Goal: Task Accomplishment & Management: Manage account settings

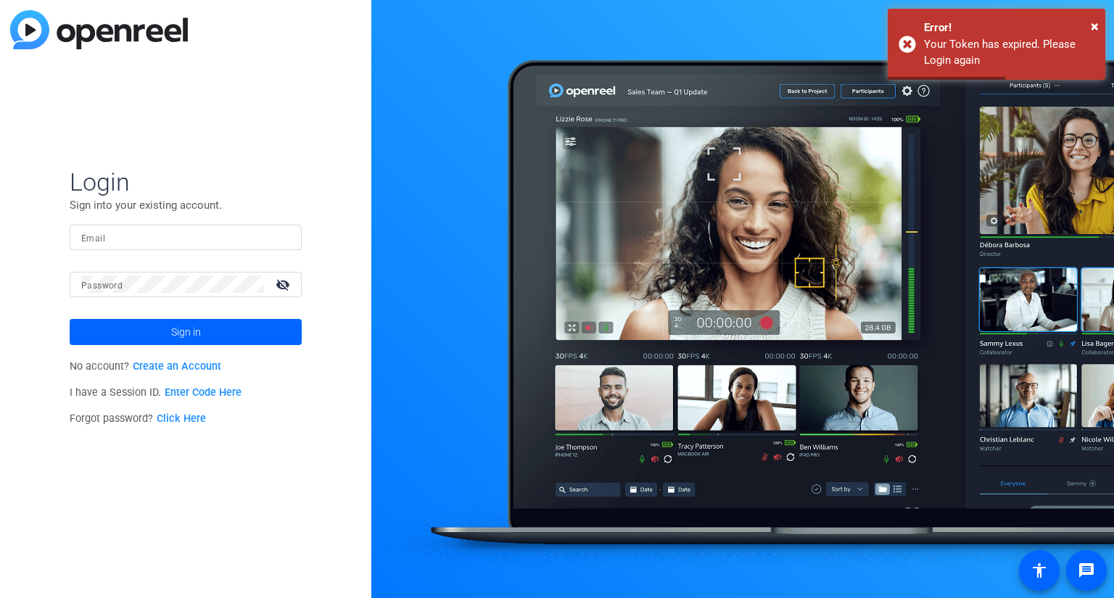
click at [231, 247] on div at bounding box center [185, 237] width 209 height 25
click at [231, 236] on div at bounding box center [557, 299] width 1114 height 598
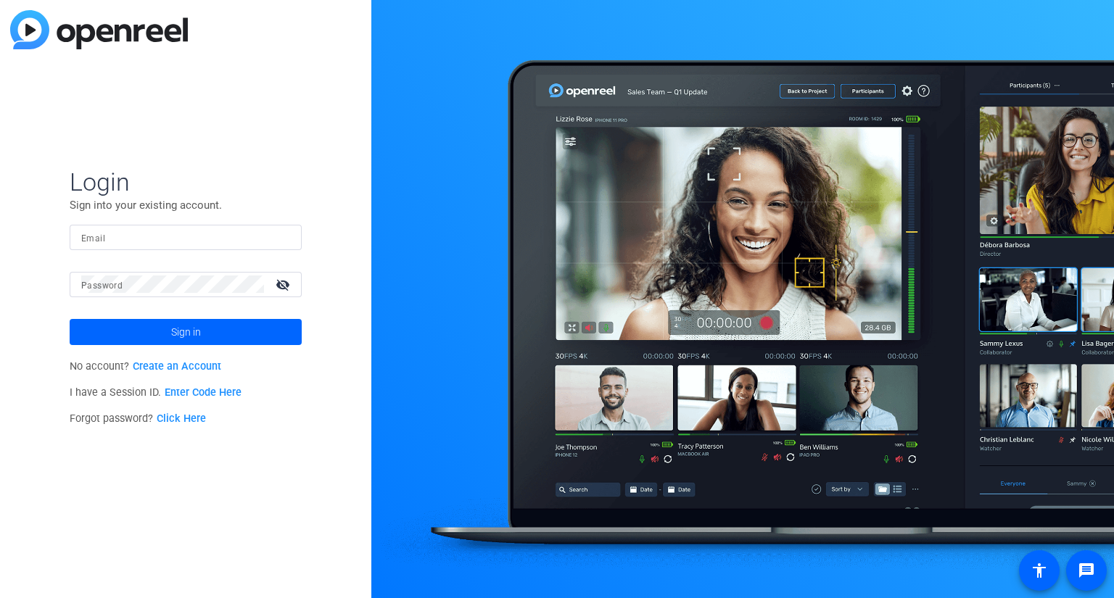
click at [257, 235] on body "Login Sign into your existing account. Email Password visibility_off Sign in No…" at bounding box center [557, 299] width 1114 height 598
click at [267, 235] on div at bounding box center [557, 299] width 1114 height 598
click at [277, 231] on div at bounding box center [557, 299] width 1114 height 598
click at [291, 236] on div "Email" at bounding box center [186, 237] width 232 height 25
click at [292, 238] on div "Email" at bounding box center [186, 237] width 232 height 25
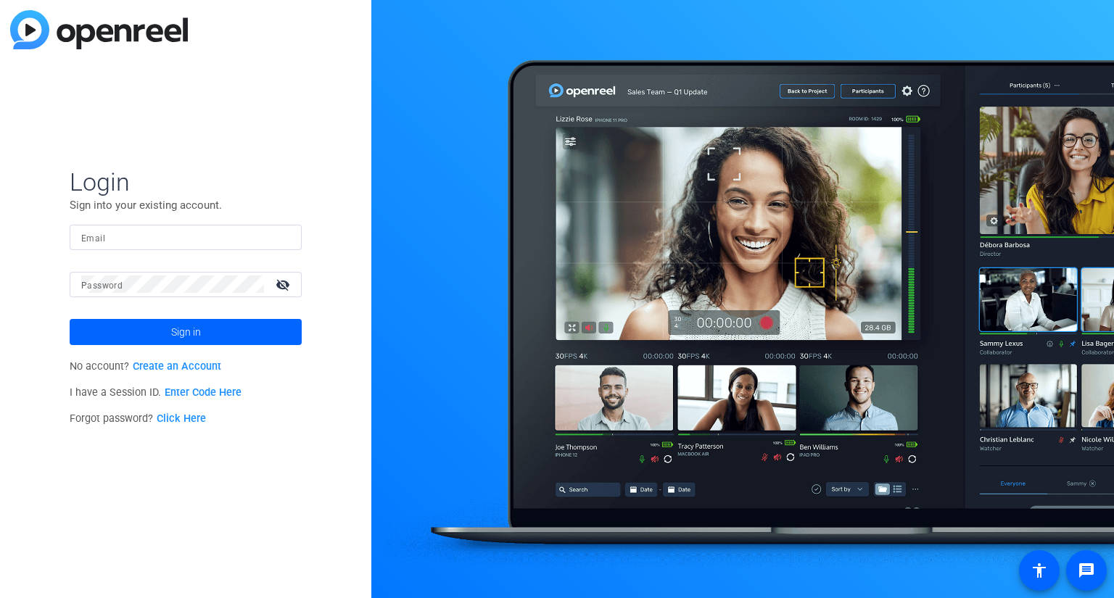
click at [162, 223] on form "Login Sign into your existing account. Email Password visibility_off Sign in" at bounding box center [186, 256] width 232 height 178
click at [163, 242] on input "Email" at bounding box center [185, 236] width 209 height 17
type input "brandon.simmons@idesignedu.org"
click at [70, 319] on button "Sign in" at bounding box center [186, 332] width 232 height 26
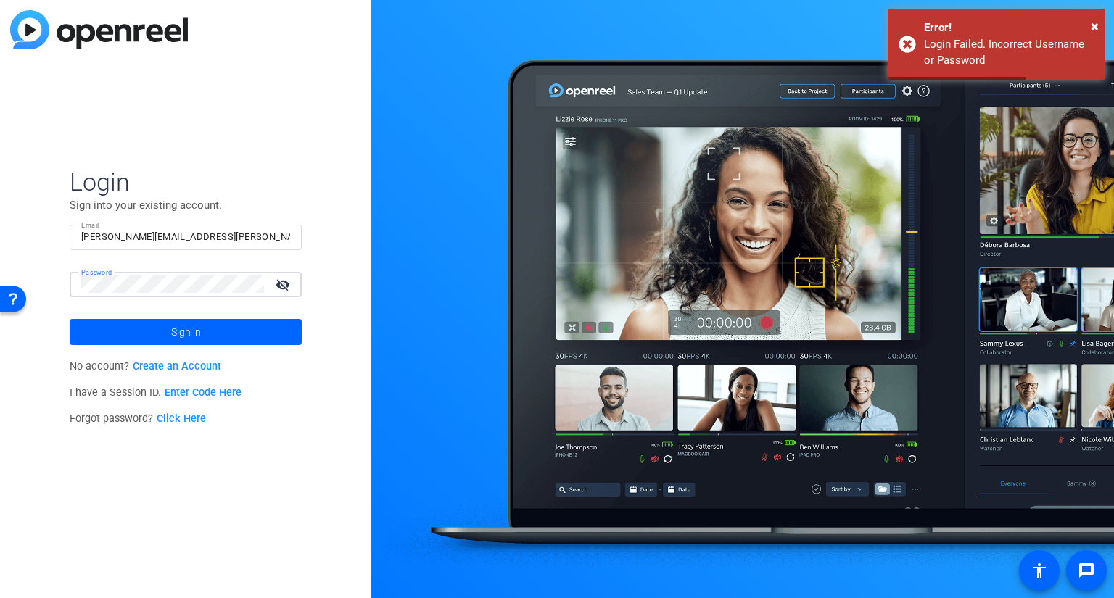
click at [0, 276] on div "Login Sign into your existing account. Email brandon.simmons@idesignedu.org Pas…" at bounding box center [185, 299] width 371 height 598
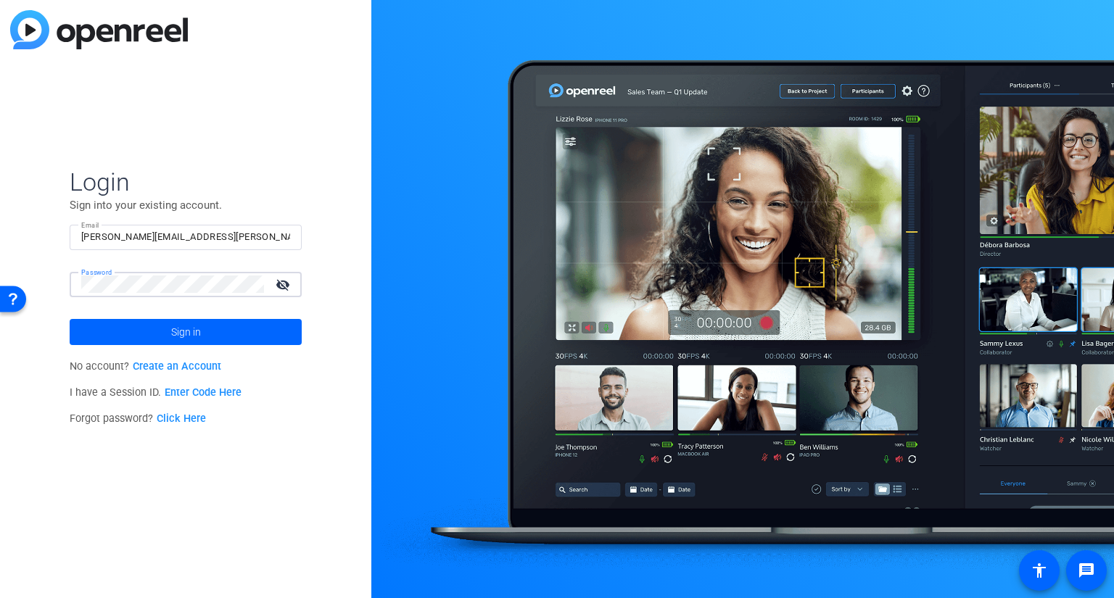
click at [70, 319] on button "Sign in" at bounding box center [186, 332] width 232 height 26
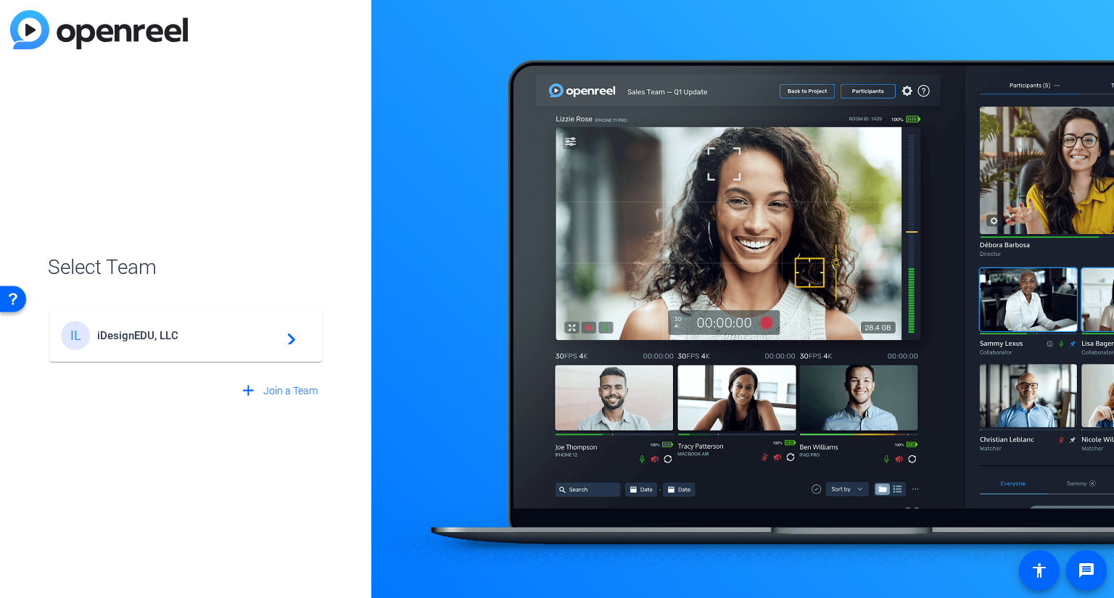
click at [131, 348] on div "IL iDesignEDU, LLC navigate_next" at bounding box center [185, 335] width 249 height 29
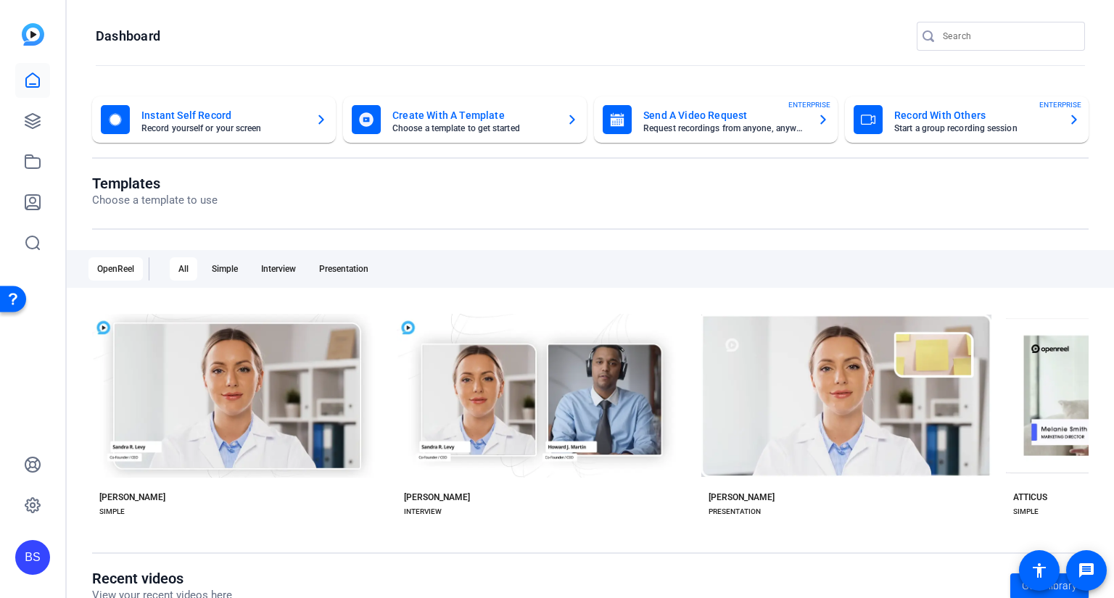
scroll to position [227, 0]
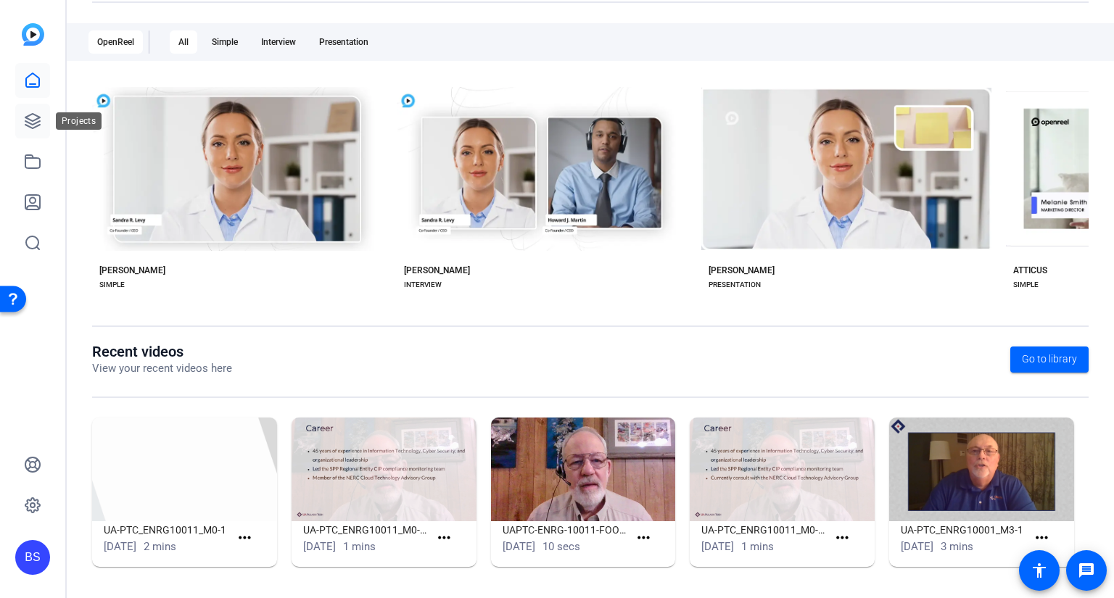
click at [29, 121] on icon at bounding box center [32, 120] width 17 height 17
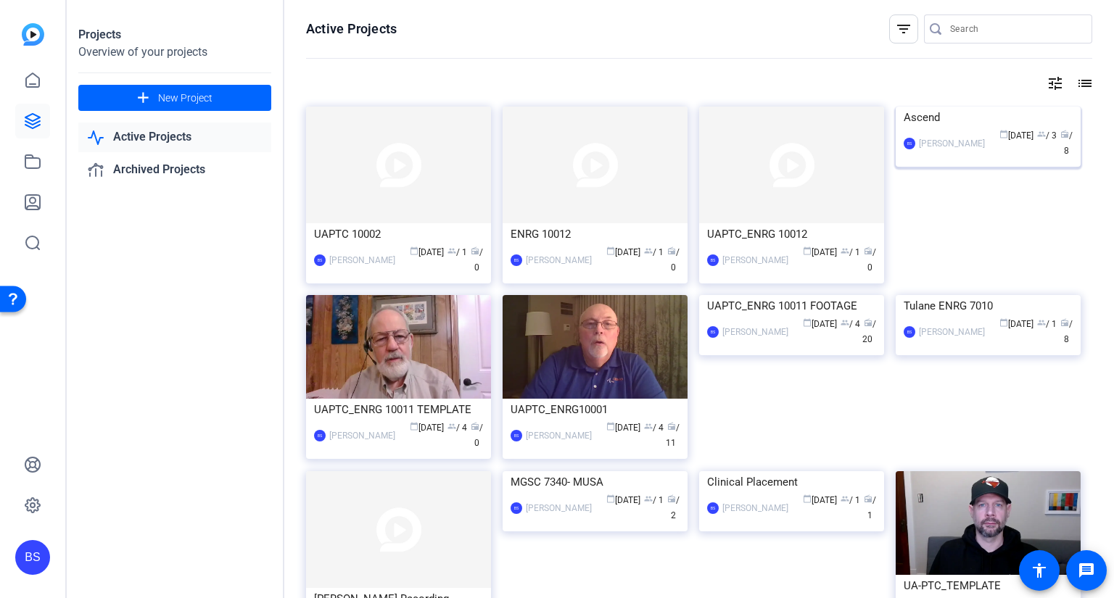
click at [968, 128] on div "Ascend" at bounding box center [988, 118] width 169 height 22
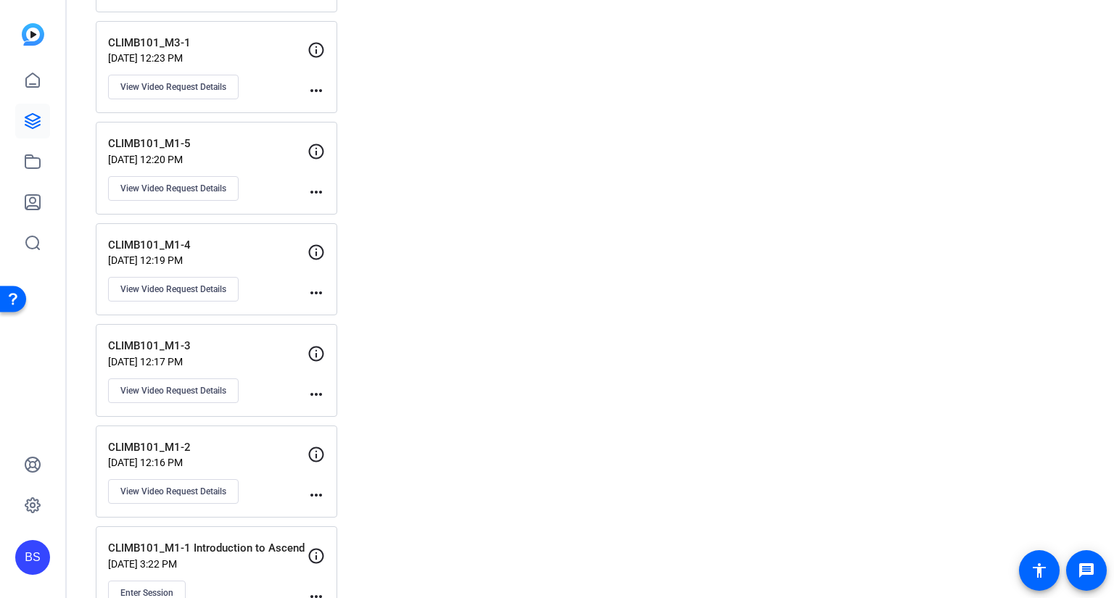
scroll to position [2347, 0]
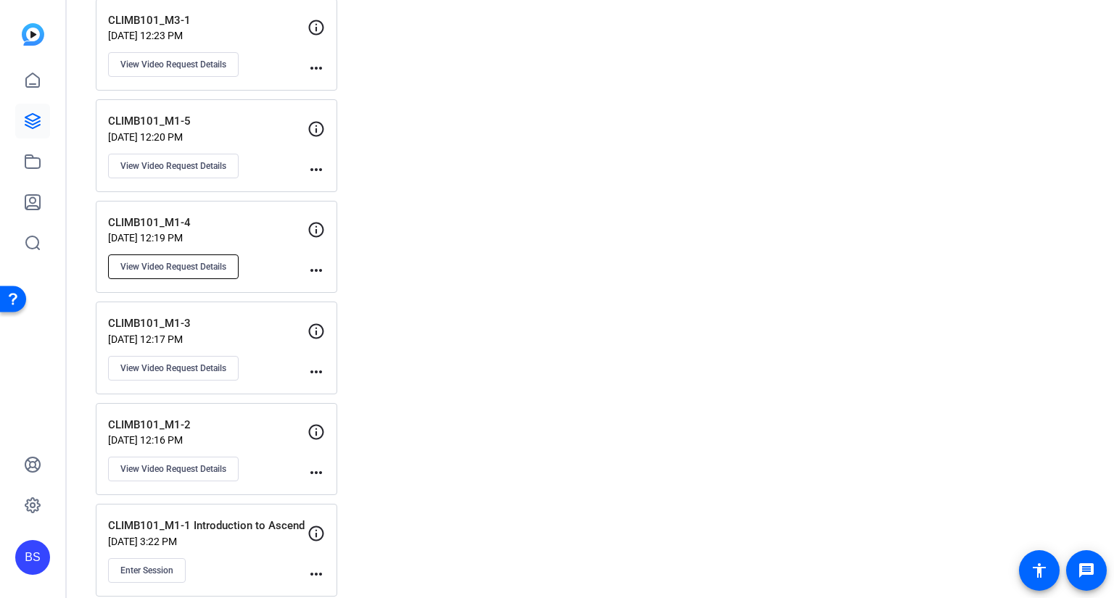
click at [197, 261] on span "View Video Request Details" at bounding box center [173, 267] width 106 height 12
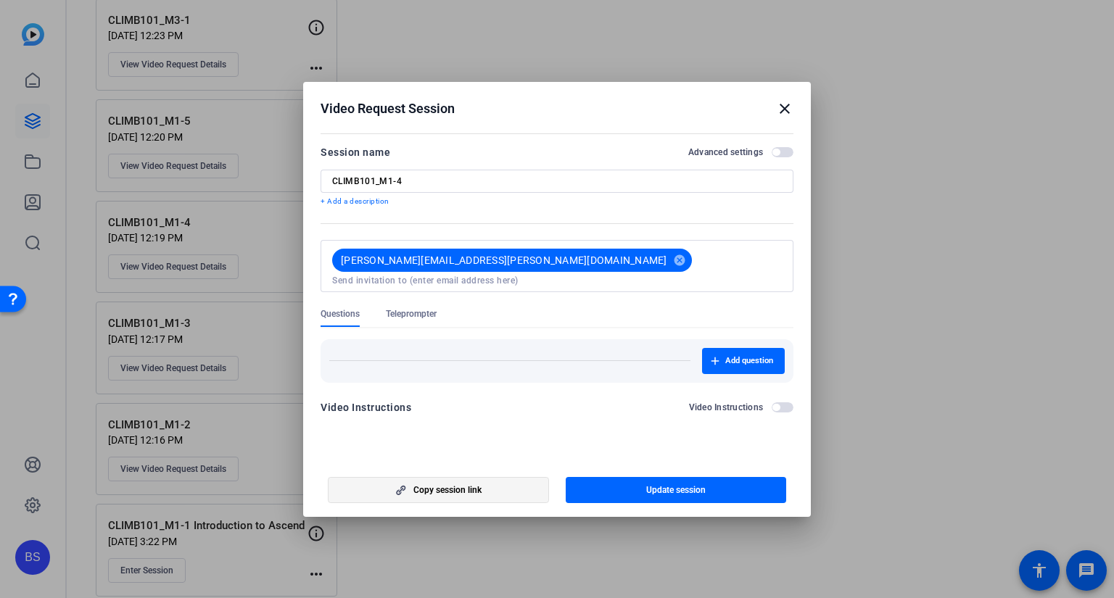
click at [498, 492] on span "button" at bounding box center [439, 490] width 220 height 35
